Goal: Task Accomplishment & Management: Manage account settings

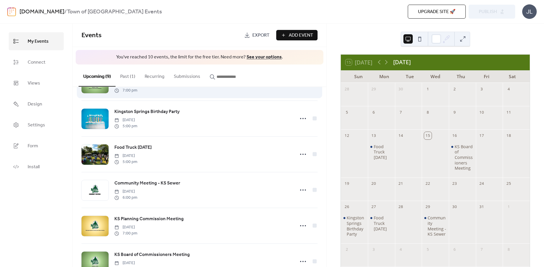
scroll to position [23, 0]
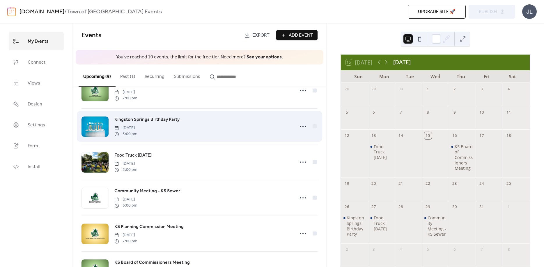
click at [170, 120] on span "Kingston Springs Birthday Party" at bounding box center [146, 119] width 65 height 7
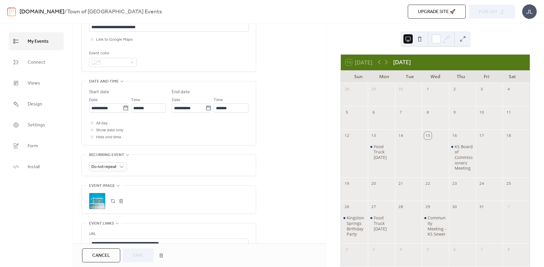
scroll to position [159, 0]
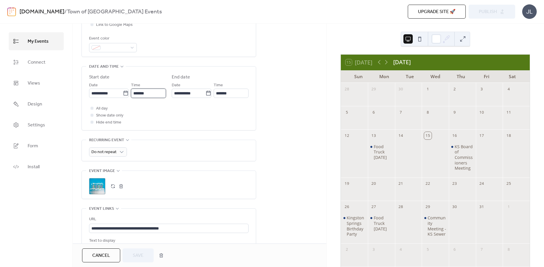
click at [139, 95] on input "*******" at bounding box center [148, 93] width 35 height 9
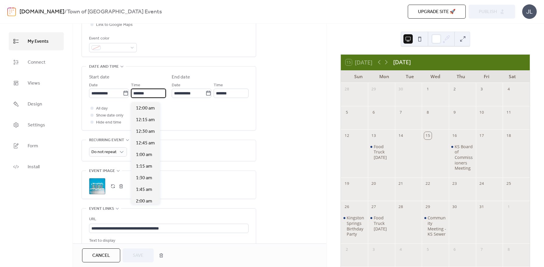
scroll to position [791, 0]
click at [144, 131] on span "5:30 pm" at bounding box center [144, 131] width 17 height 7
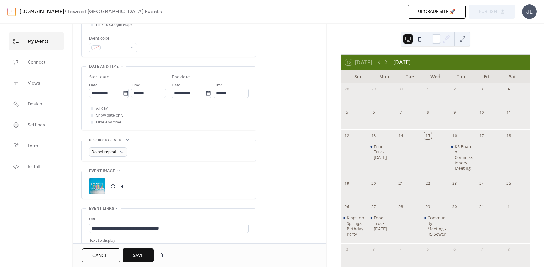
type input "*******"
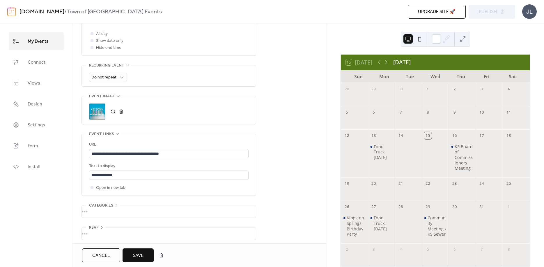
scroll to position [243, 0]
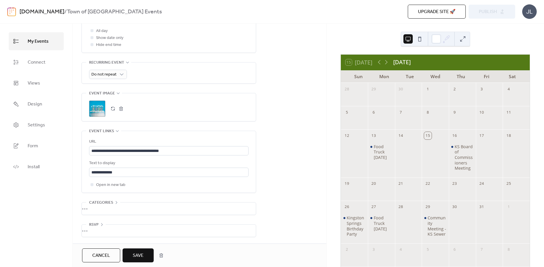
click at [141, 258] on span "Save" at bounding box center [138, 256] width 11 height 7
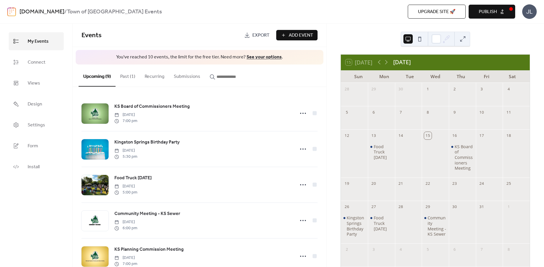
click at [495, 13] on span "Publish" at bounding box center [488, 11] width 18 height 7
click at [260, 35] on span "Export" at bounding box center [260, 35] width 17 height 7
click at [202, 32] on span "Events" at bounding box center [160, 36] width 158 height 12
click at [39, 67] on link "Connect" at bounding box center [36, 62] width 55 height 18
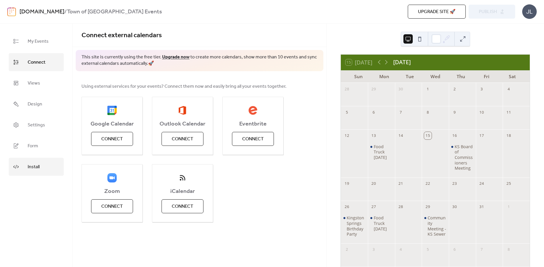
click at [47, 167] on link "Install" at bounding box center [36, 167] width 55 height 18
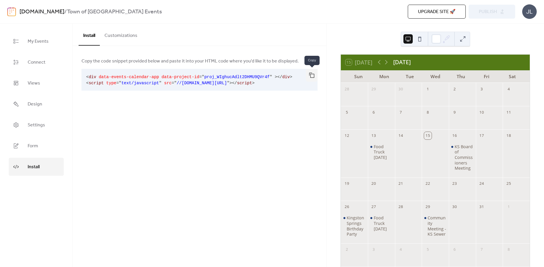
click at [311, 75] on button "button" at bounding box center [312, 75] width 12 height 13
